Goal: Information Seeking & Learning: Learn about a topic

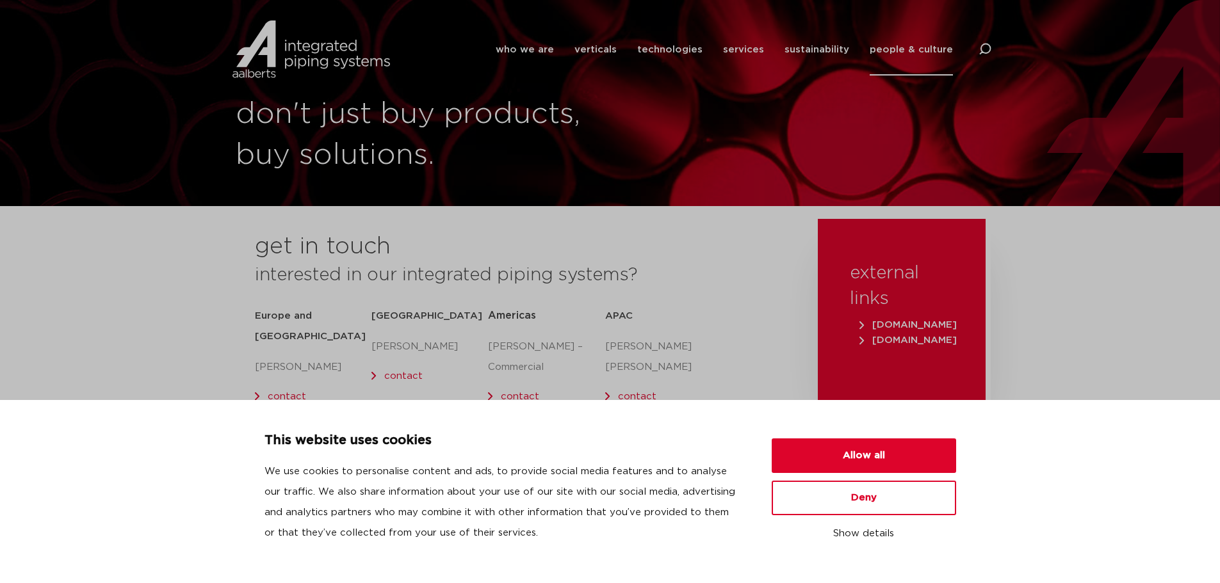
click at [642, 346] on p "[PERSON_NAME]" at bounding box center [663, 357] width 117 height 41
drag, startPoint x: 642, startPoint y: 346, endPoint x: 654, endPoint y: 354, distance: 14.7
click at [642, 346] on p "[PERSON_NAME]" at bounding box center [663, 357] width 117 height 41
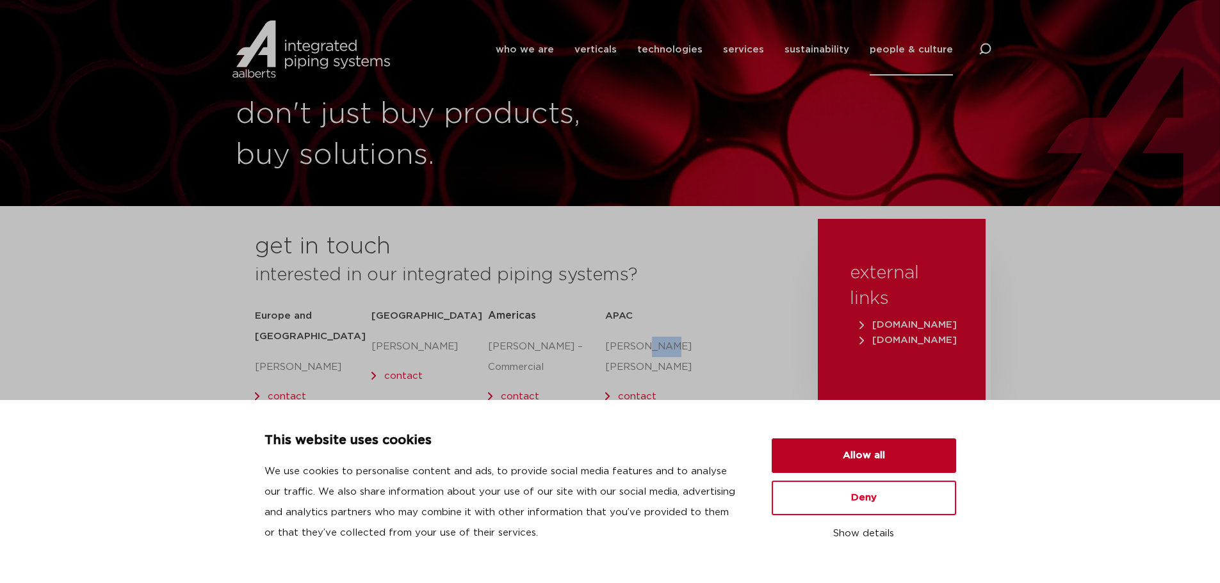
click at [809, 446] on button "Allow all" at bounding box center [864, 456] width 184 height 35
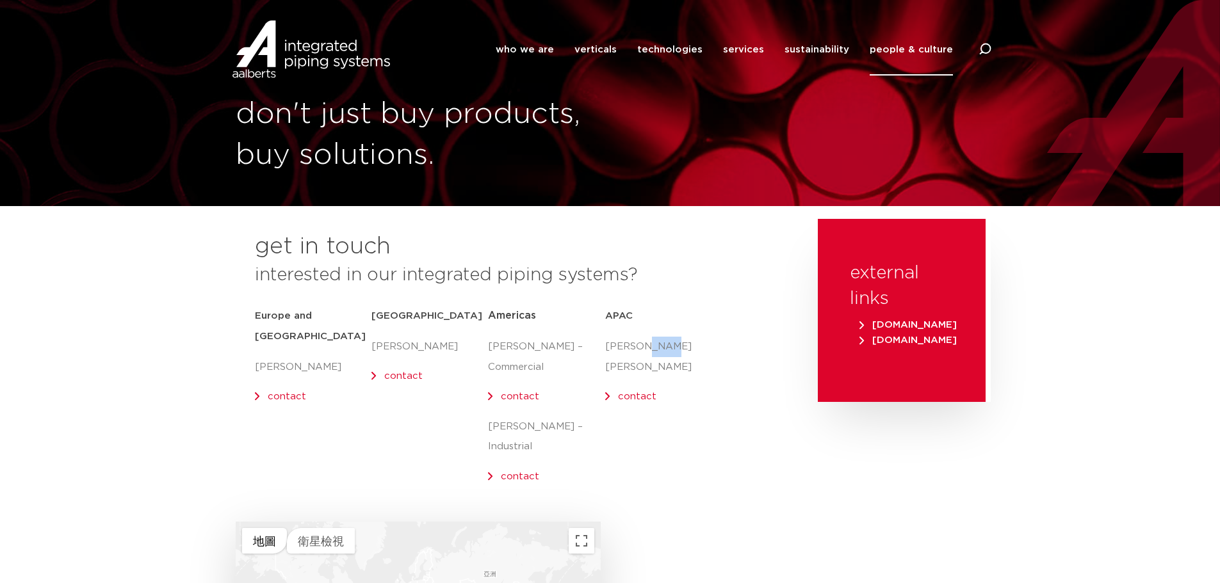
click at [641, 392] on link "contact" at bounding box center [637, 397] width 38 height 10
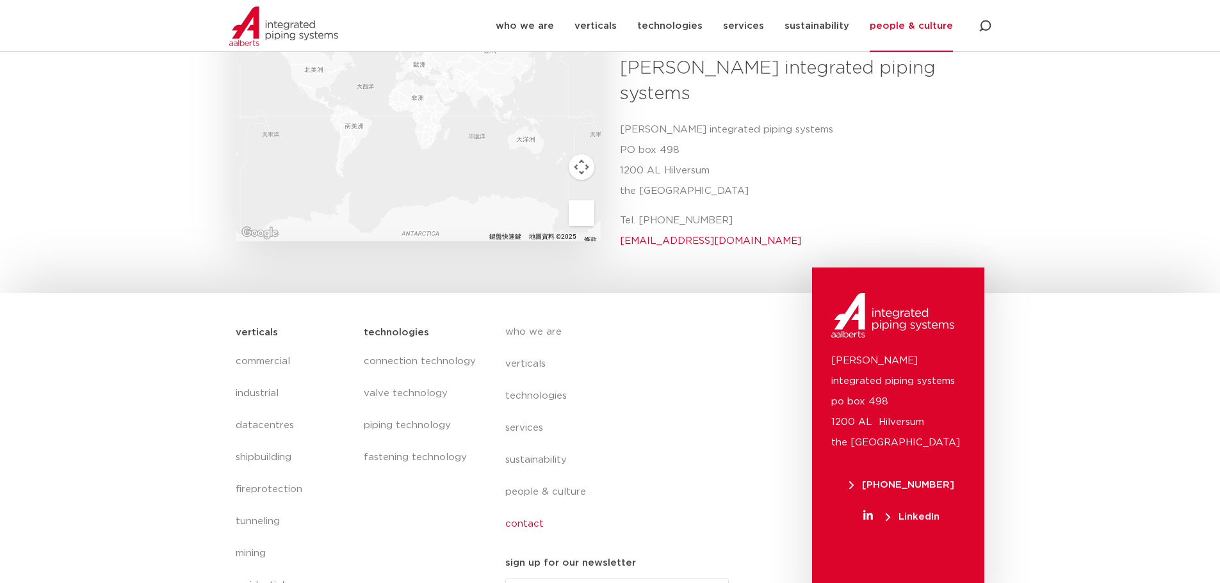
scroll to position [526, 0]
drag, startPoint x: 688, startPoint y: 482, endPoint x: 993, endPoint y: 378, distance: 322.0
click at [993, 378] on section "verticals commercial industrial datacentres shipbuilding fireprotection tunneli…" at bounding box center [610, 457] width 1220 height 332
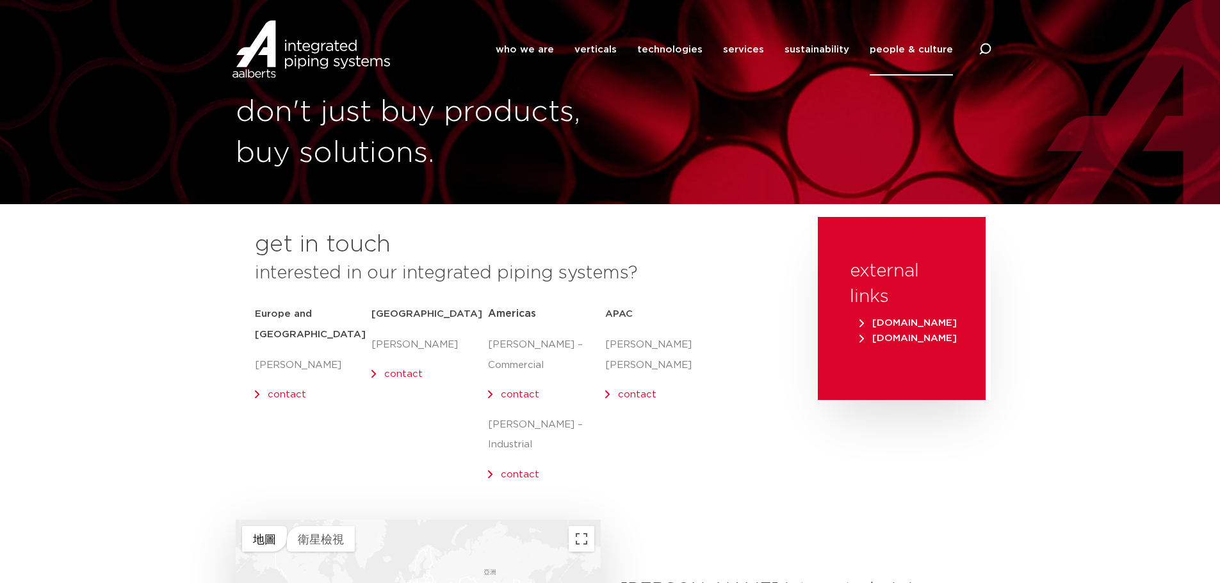
scroll to position [0, 0]
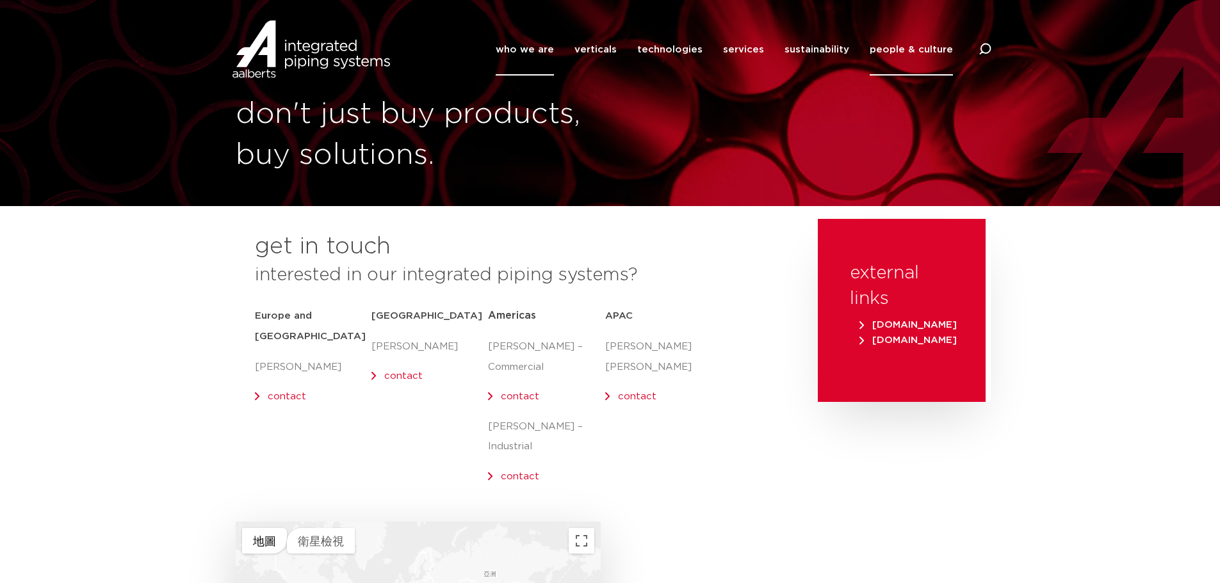
click at [528, 54] on link "who we are" at bounding box center [525, 50] width 58 height 52
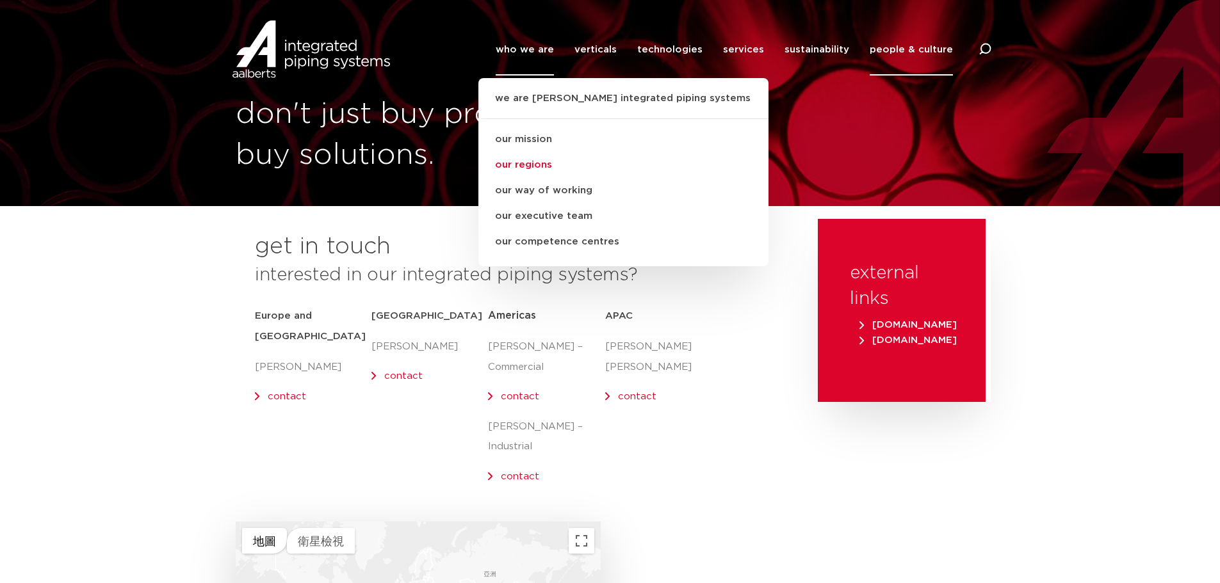
click at [565, 165] on link "our regions" at bounding box center [623, 165] width 290 height 26
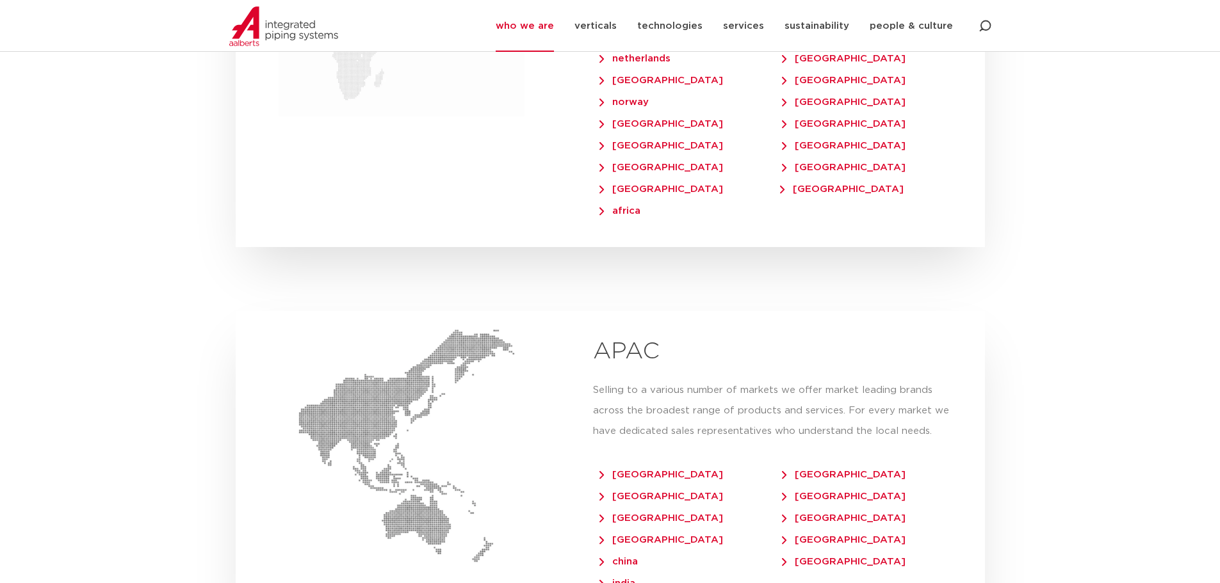
scroll to position [2901, 0]
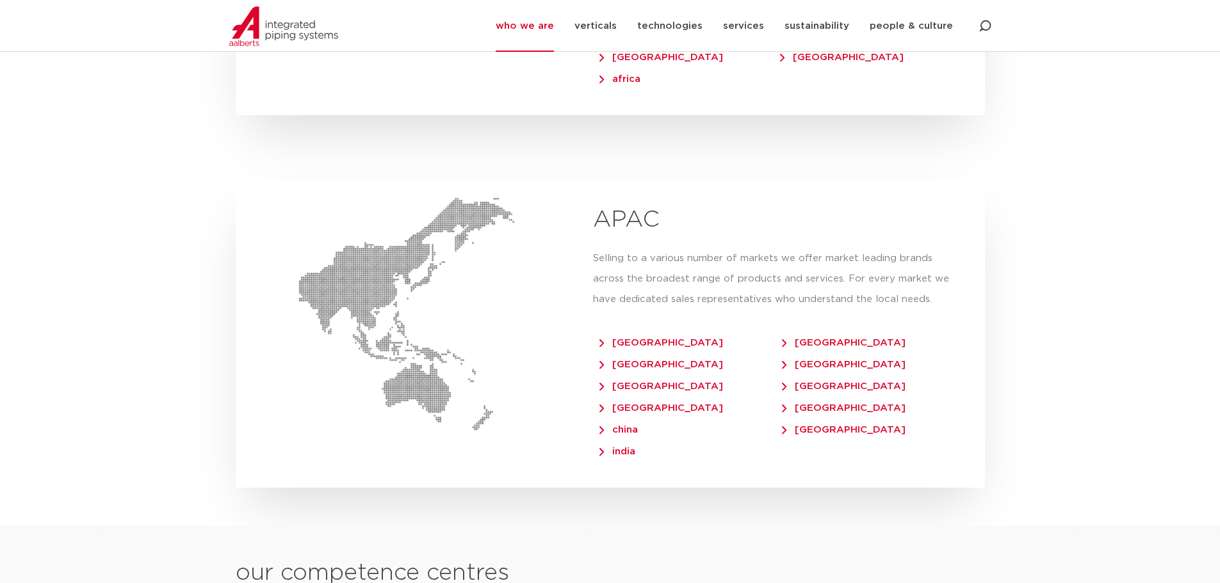
click at [631, 338] on span "[GEOGRAPHIC_DATA]" at bounding box center [661, 343] width 124 height 10
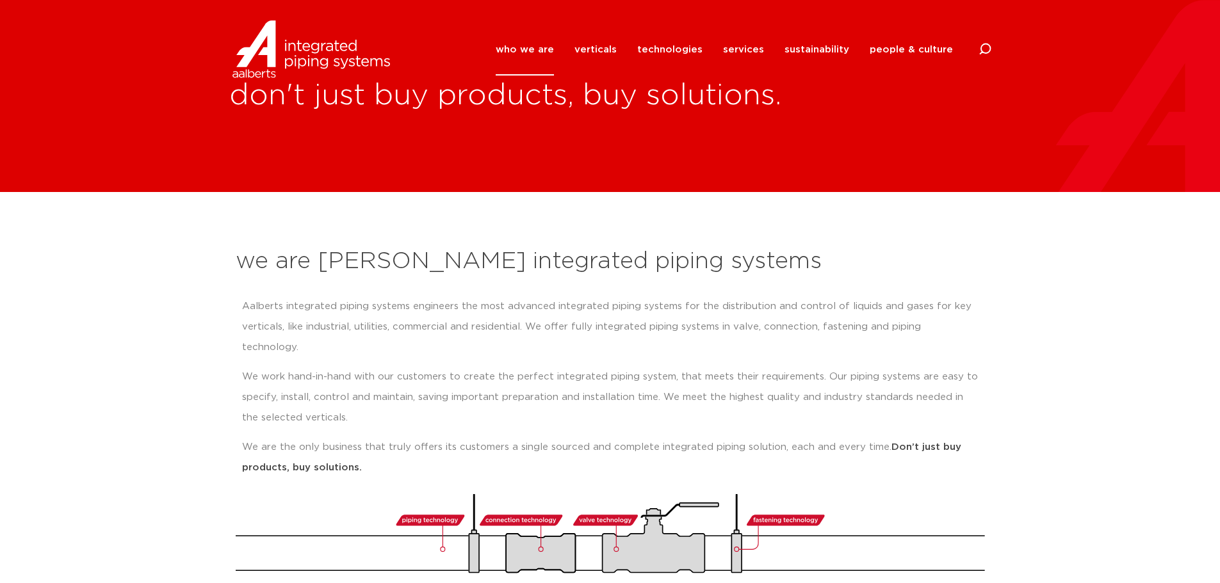
drag, startPoint x: 762, startPoint y: 254, endPoint x: 1071, endPoint y: 275, distance: 309.3
click at [1079, 277] on section "we are Aalberts integrated piping systems Aalberts integrated piping systems en…" at bounding box center [610, 403] width 1220 height 423
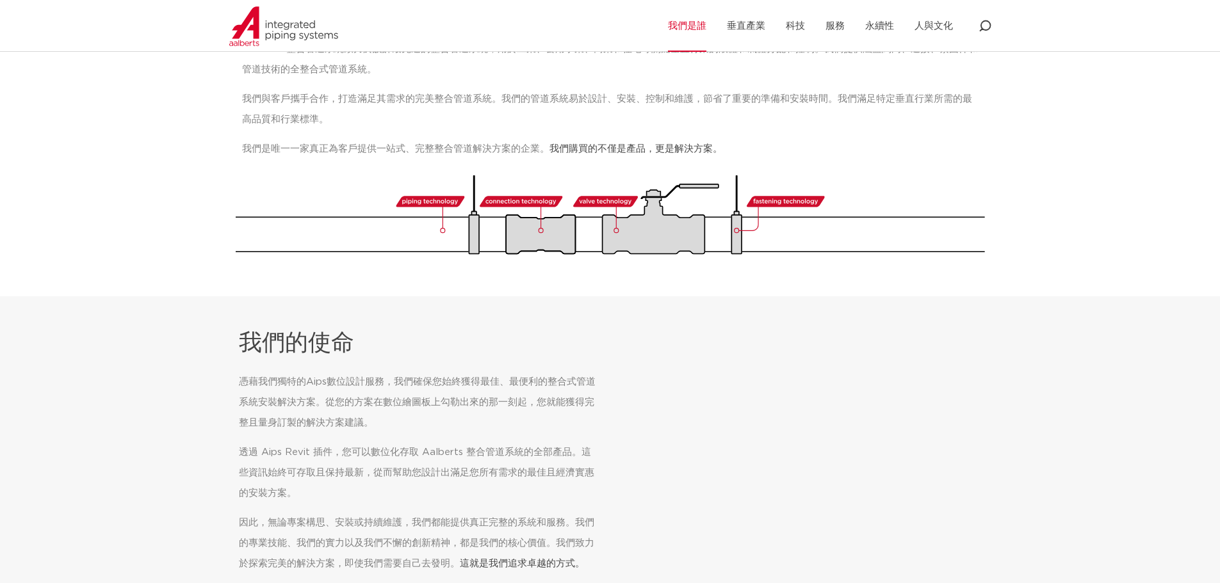
scroll to position [384, 0]
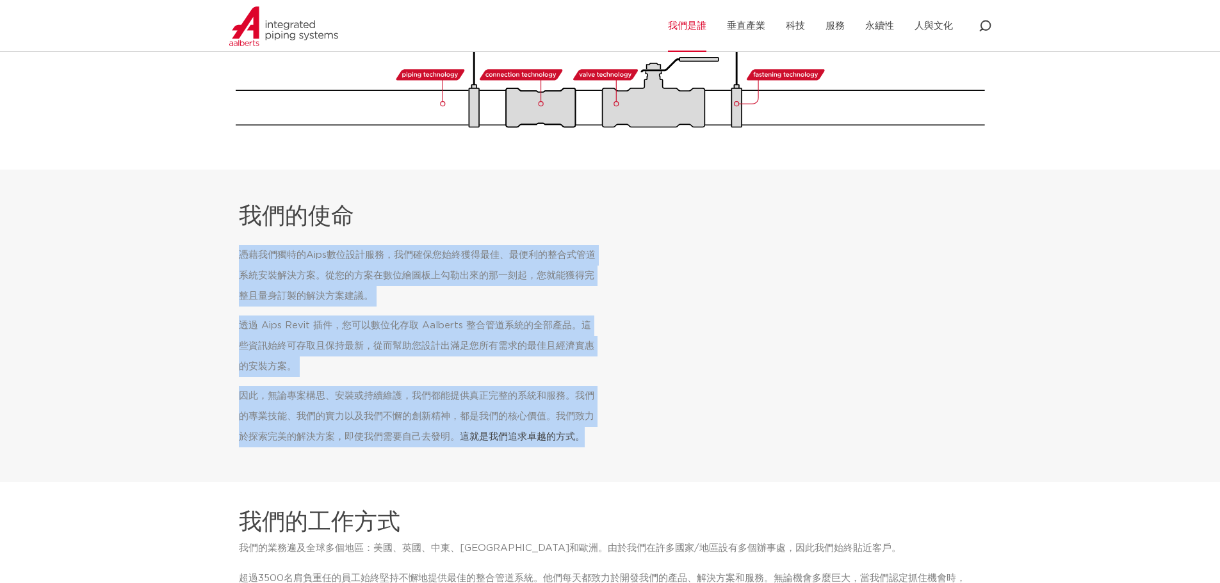
drag, startPoint x: 765, startPoint y: 457, endPoint x: 206, endPoint y: 245, distance: 597.6
click at [206, 245] on section "我們的使命 憑藉我們獨特的Aips數位設計服務，我們確保您始終獲得最佳、最便利的整合式管道系統安裝解決方案。從您的方案在數位繪圖板上勾勒出來的那一刻起，您就能…" at bounding box center [610, 326] width 1220 height 313
drag, startPoint x: 214, startPoint y: 223, endPoint x: 621, endPoint y: 477, distance: 479.7
click at [621, 477] on section "我們的使命 憑藉我們獨特的Aips數位設計服務，我們確保您始終獲得最佳、最便利的整合式管道系統安裝解決方案。從您的方案在數位繪圖板上勾勒出來的那一刻起，您就能…" at bounding box center [610, 326] width 1220 height 313
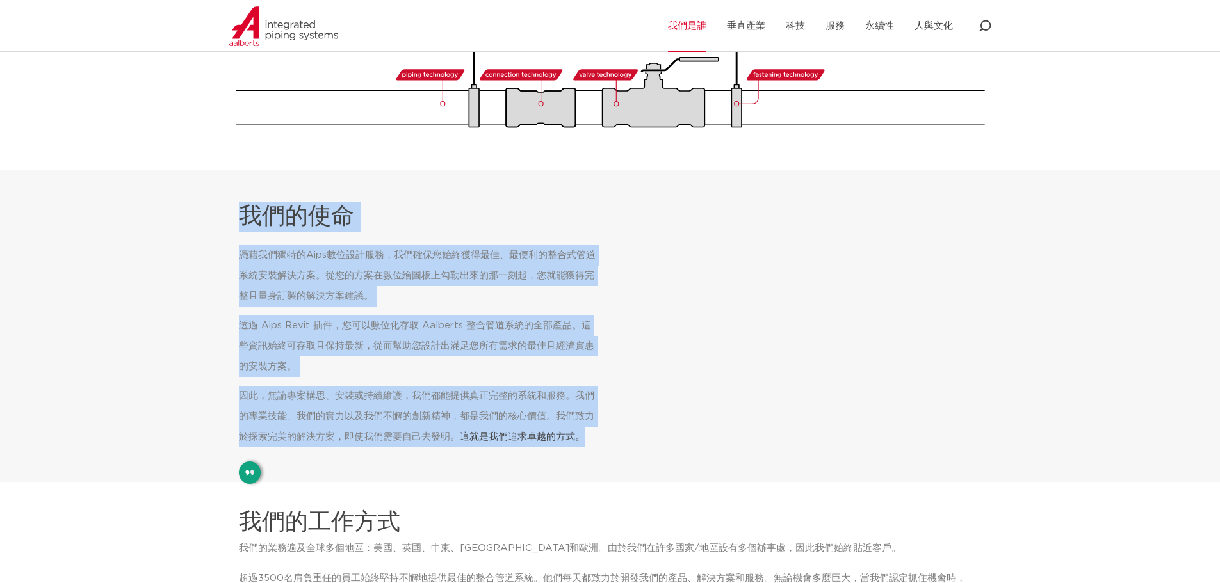
click at [622, 477] on section "我們的使命 憑藉我們獨特的Aips數位設計服務，我們確保您始終獲得最佳、最便利的整合式管道系統安裝解決方案。從您的方案在數位繪圖板上勾勒出來的那一刻起，您就能…" at bounding box center [610, 326] width 1220 height 313
drag, startPoint x: 613, startPoint y: 444, endPoint x: 224, endPoint y: 222, distance: 447.7
click at [224, 222] on section "我們的使命 憑藉我們獨特的Aips數位設計服務，我們確保您始終獲得最佳、最便利的整合式管道系統安裝解決方案。從您的方案在數位繪圖板上勾勒出來的那一刻起，您就能…" at bounding box center [610, 326] width 1220 height 313
drag, startPoint x: 228, startPoint y: 222, endPoint x: 630, endPoint y: 474, distance: 474.7
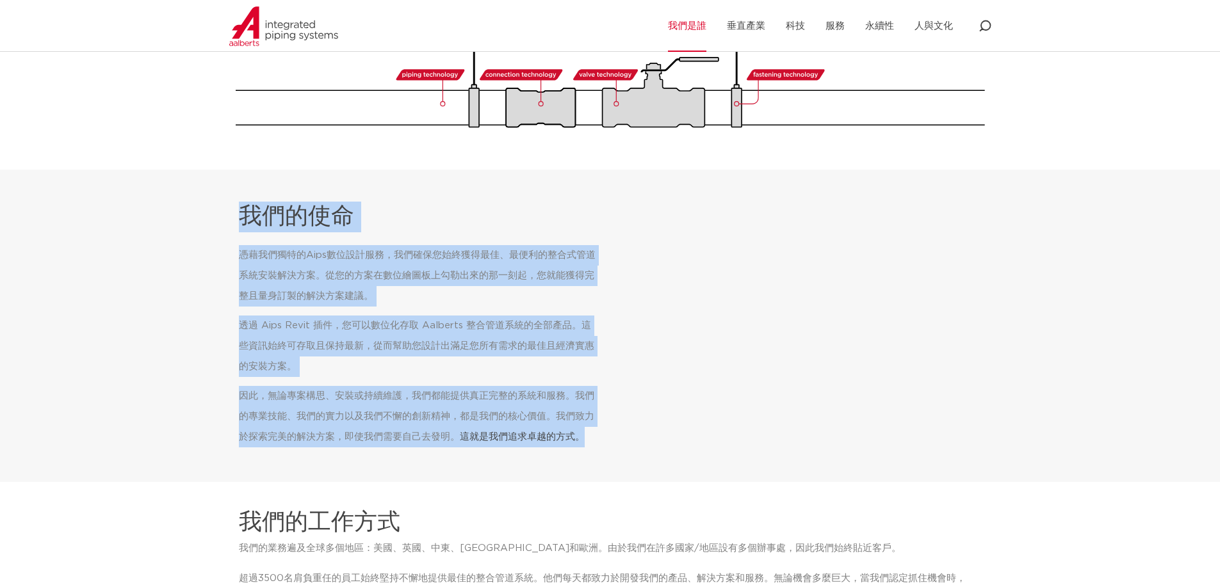
click at [630, 474] on section "我們的使命 憑藉我們獨特的Aips數位設計服務，我們確保您始終獲得最佳、最便利的整合式管道系統安裝解決方案。從您的方案在數位繪圖板上勾勒出來的那一刻起，您就能…" at bounding box center [610, 326] width 1220 height 313
click at [633, 475] on section "我們的使命 憑藉我們獨特的Aips數位設計服務，我們確保您始終獲得最佳、最便利的整合式管道系統安裝解決方案。從您的方案在數位繪圖板上勾勒出來的那一刻起，您就能…" at bounding box center [610, 326] width 1220 height 313
click at [628, 469] on section "我們的使命 憑藉我們獨特的Aips數位設計服務，我們確保您始終獲得最佳、最便利的整合式管道系統安裝解決方案。從您的方案在數位繪圖板上勾勒出來的那一刻起，您就能…" at bounding box center [610, 326] width 1220 height 313
click at [615, 450] on div at bounding box center [803, 326] width 377 height 262
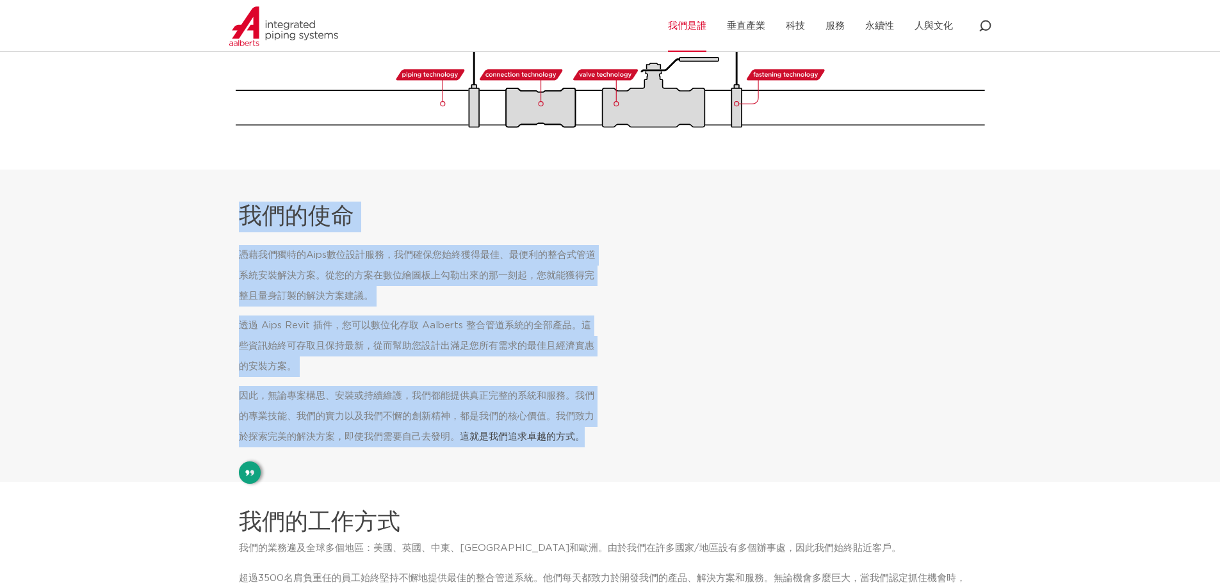
click at [615, 448] on div at bounding box center [803, 326] width 377 height 262
click at [601, 444] on div "憑藉我們獨特的Aips數位設計服務，我們確保您始終獲得最佳、最便利的整合式管道系統安裝解決方案。從您的方案在數位繪圖板上勾勒出來的那一刻起，您就能獲得完整且量…" at bounding box center [427, 346] width 376 height 202
click at [585, 432] on font "這就是我們追求卓越的方式。" at bounding box center [522, 437] width 125 height 10
drag, startPoint x: 583, startPoint y: 433, endPoint x: 231, endPoint y: 202, distance: 421.8
click at [231, 202] on div "我們的使命 憑藉我們獨特的Aips數位設計服務，我們確保您始終獲得最佳、最便利的整合式管道系統安裝解決方案。從您的方案在數位繪圖板上勾勒出來的那一刻起，您就能…" at bounding box center [421, 326] width 385 height 262
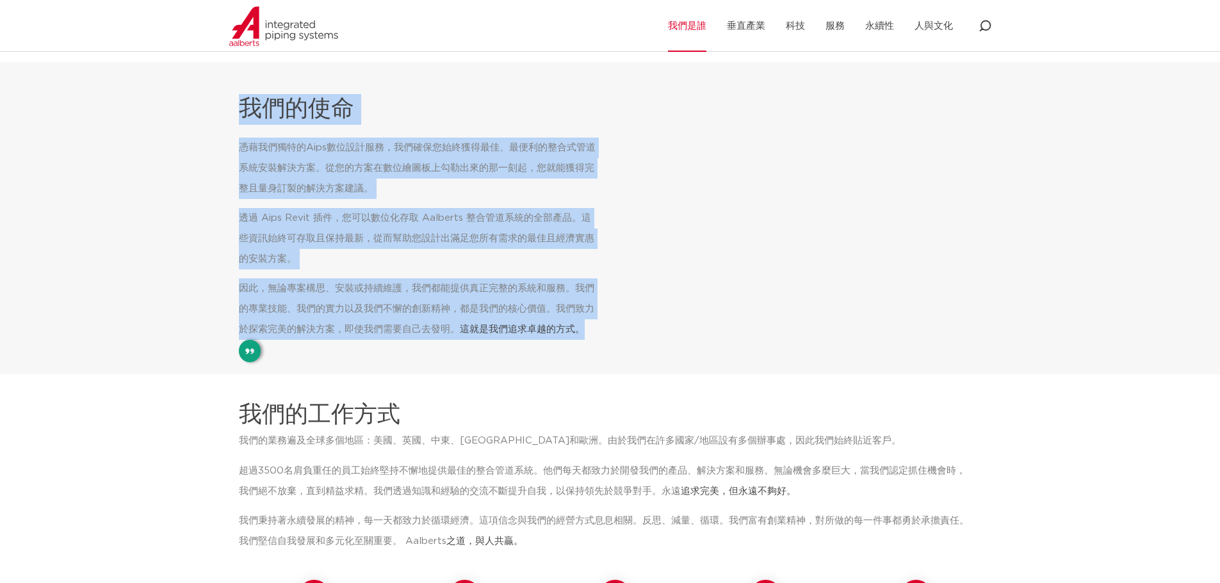
scroll to position [640, 0]
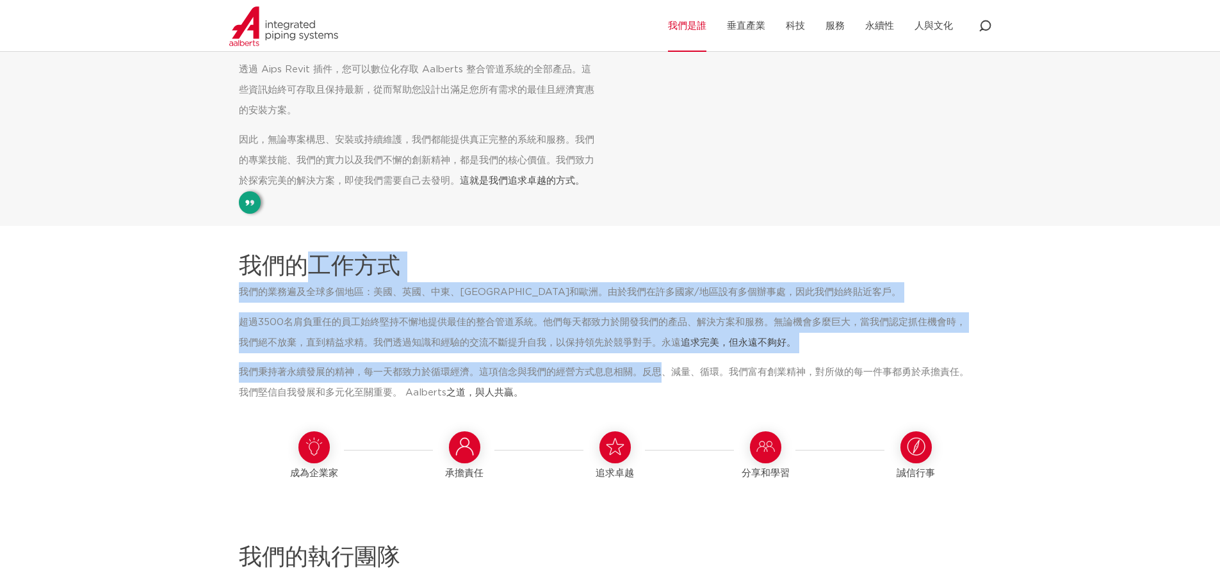
drag, startPoint x: 541, startPoint y: 340, endPoint x: 289, endPoint y: 266, distance: 262.2
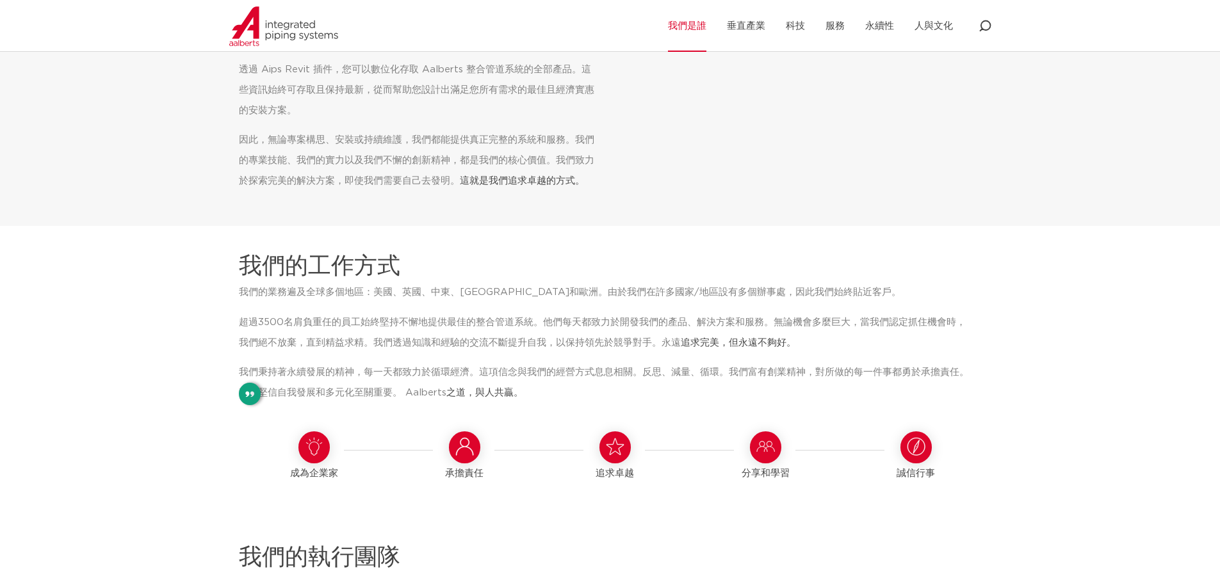
click at [272, 268] on font "我們的工作方式" at bounding box center [319, 266] width 161 height 23
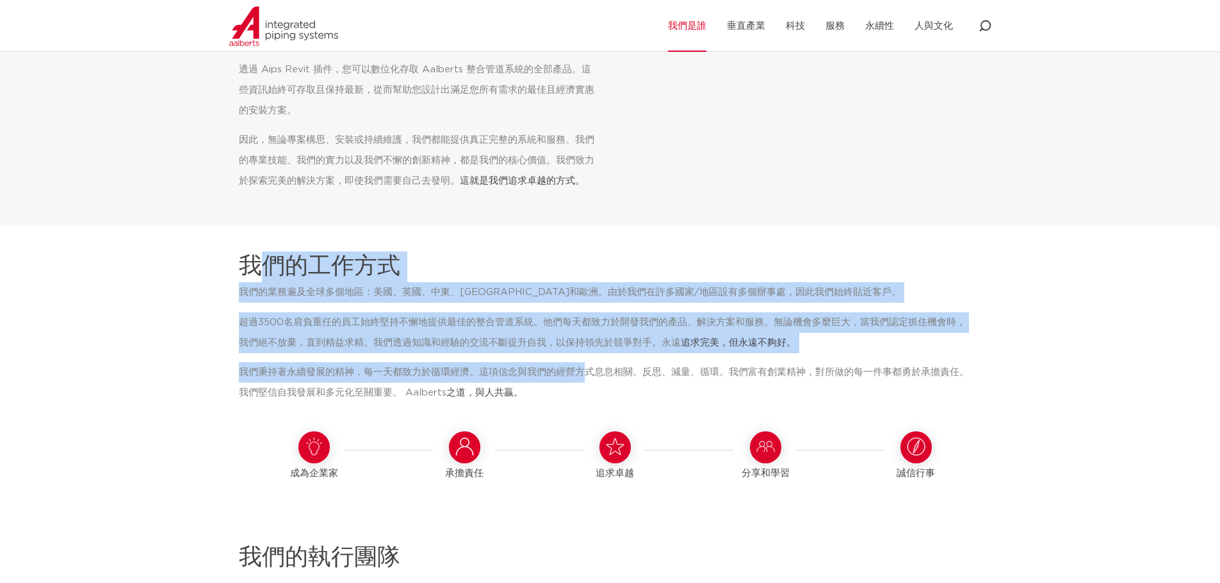
drag, startPoint x: 258, startPoint y: 268, endPoint x: 588, endPoint y: 382, distance: 349.5
click at [588, 382] on p "我們秉持著永續發展的精神，每一天都致力於循環經濟。這項信念與我們的經營方式息息相關。反思、減量、循環。我們富有創業精神，對所做的每一件事都勇於承擔責任。我們堅…" at bounding box center [605, 382] width 733 height 41
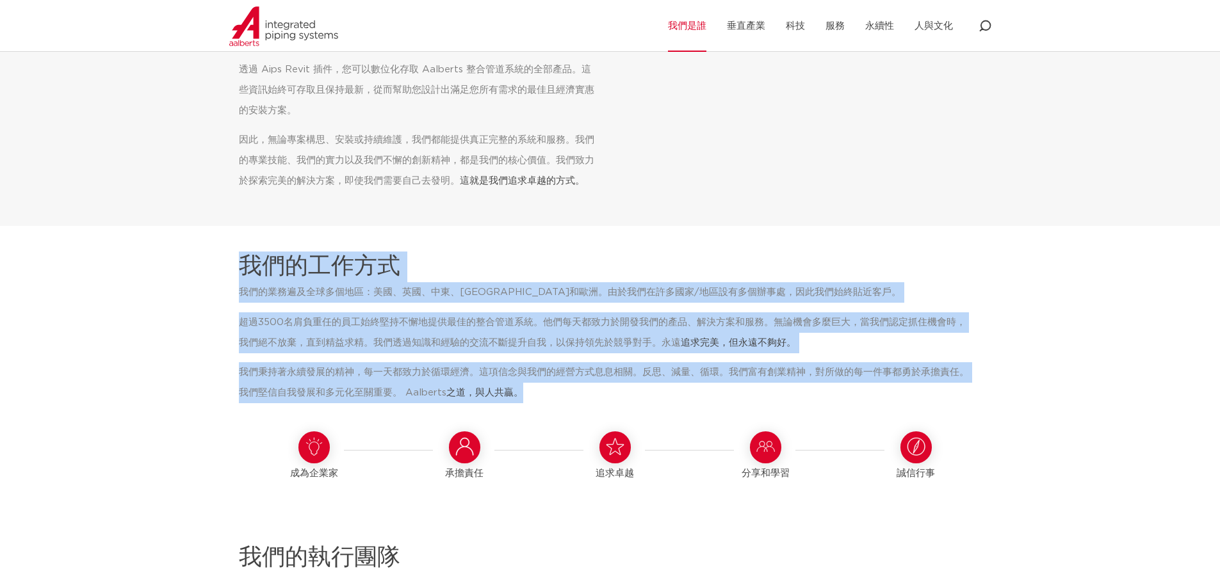
drag, startPoint x: 542, startPoint y: 399, endPoint x: 195, endPoint y: 273, distance: 369.9
click at [489, 361] on div "我們的業務遍及全球多個地區：美國、英國、中東、亞太地區和歐洲。由於我們在許多國家/地區設有多個辦事處，因此我們始終貼近客戶。 超過3500名肩負重任的員工始終…" at bounding box center [615, 342] width 752 height 121
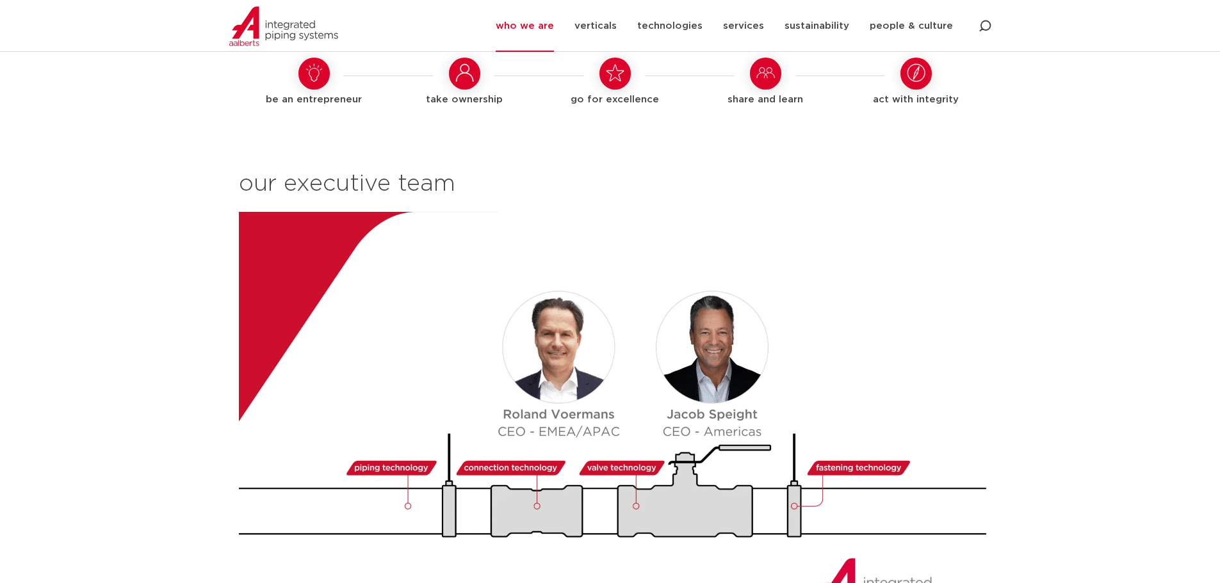
scroll to position [1526, 0]
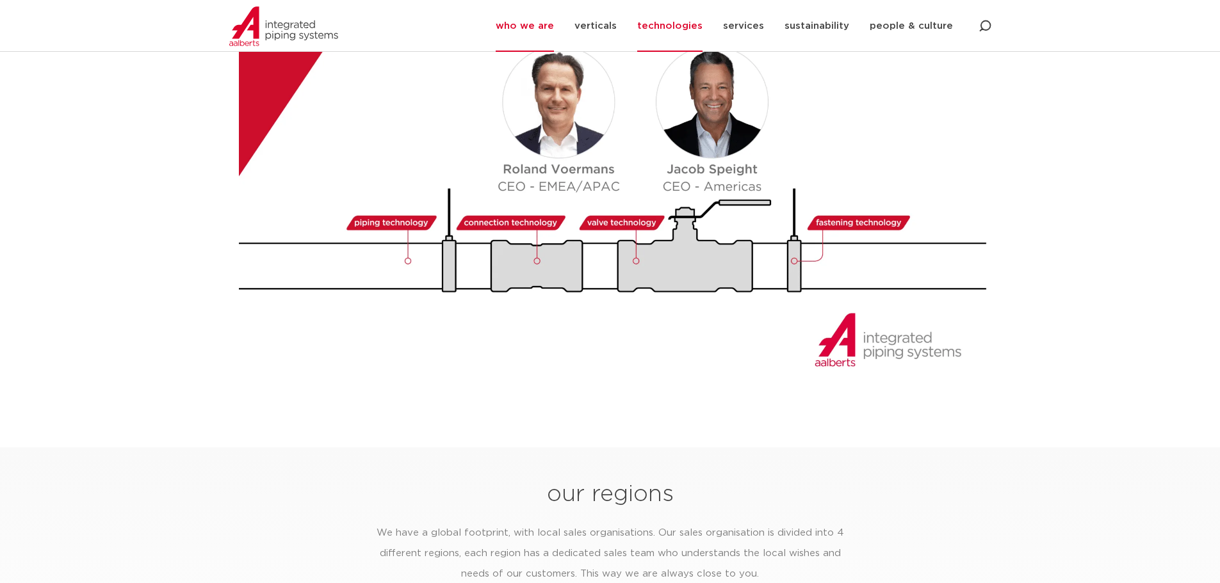
click at [674, 31] on link "technologies" at bounding box center [669, 26] width 65 height 52
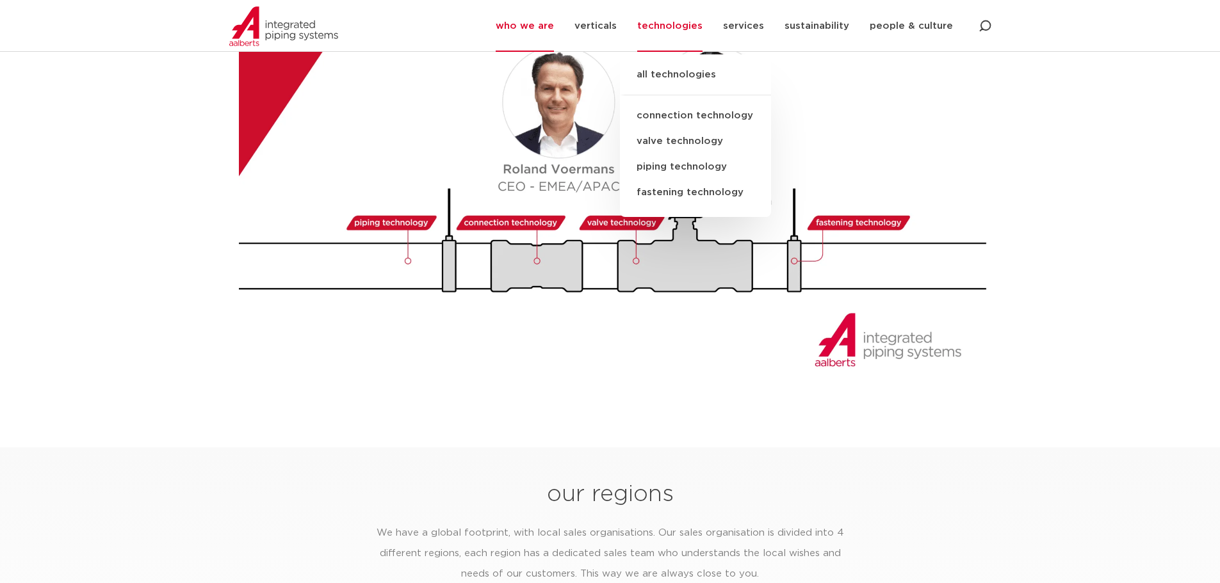
click at [706, 74] on link "all technologies" at bounding box center [695, 81] width 151 height 28
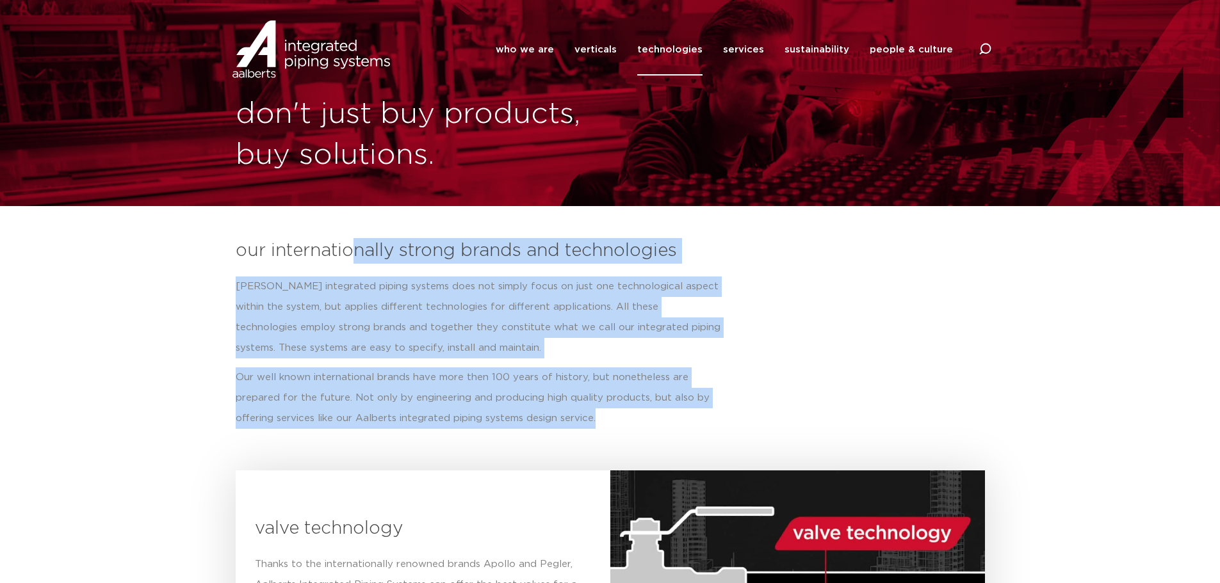
drag, startPoint x: 696, startPoint y: 413, endPoint x: 349, endPoint y: 245, distance: 385.5
click at [349, 245] on h3 "our internationally strong brands and technologies" at bounding box center [610, 251] width 749 height 26
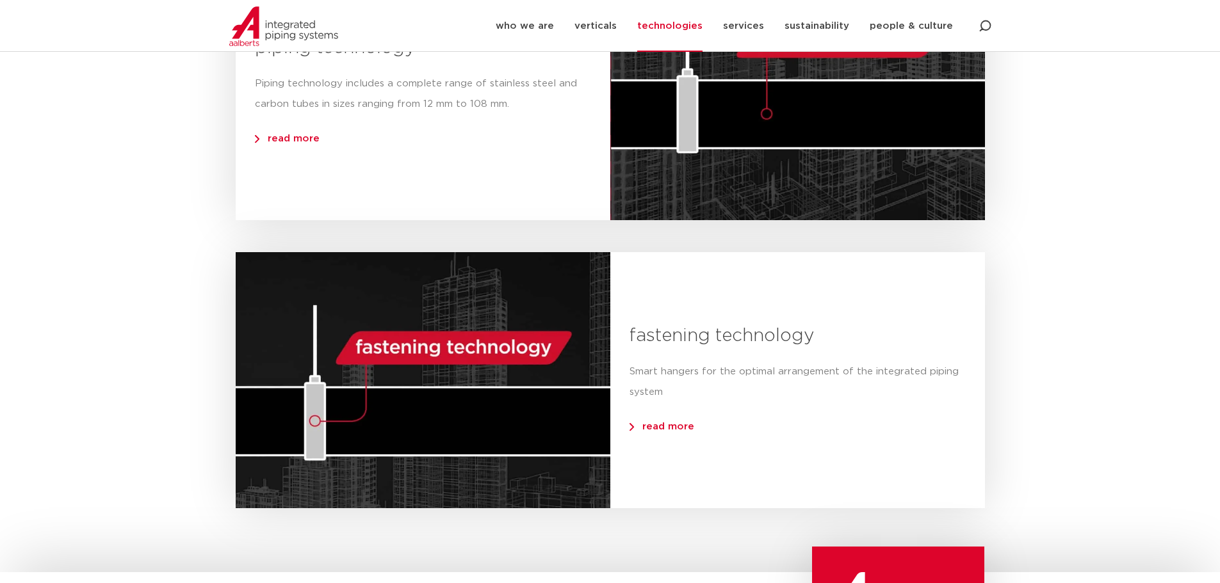
scroll to position [1153, 0]
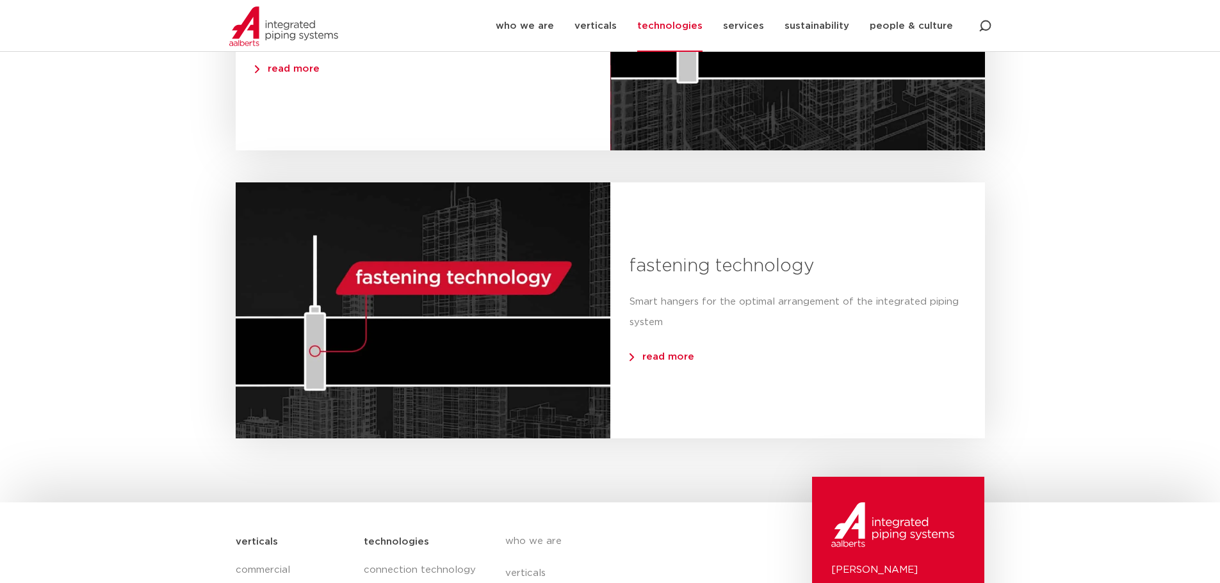
drag, startPoint x: 704, startPoint y: 335, endPoint x: 274, endPoint y: 220, distance: 445.3
click at [336, 224] on div "fastening technology Smart hangers for the optimal arrangement of the integrate…" at bounding box center [610, 310] width 749 height 256
click at [875, 306] on div "Smart hangers for the optimal arrangement of the integrated piping system" at bounding box center [797, 312] width 336 height 41
drag, startPoint x: 923, startPoint y: 236, endPoint x: 1144, endPoint y: 296, distance: 228.4
